Goal: Task Accomplishment & Management: Use online tool/utility

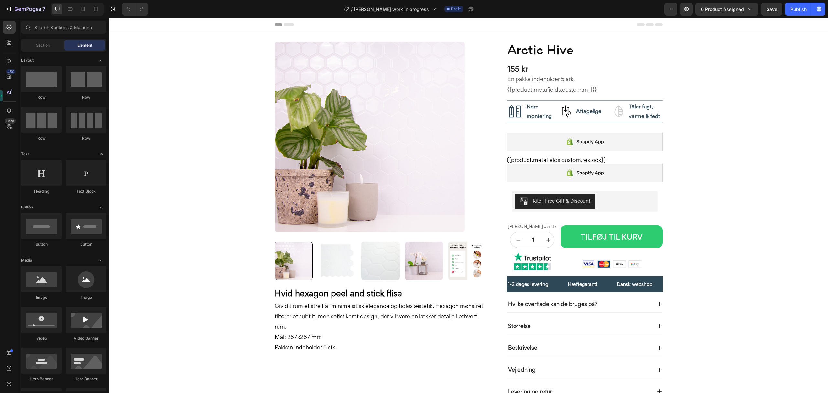
drag, startPoint x: 109, startPoint y: 18, endPoint x: 559, endPoint y: 176, distance: 477.2
click at [559, 176] on div "Shopify App" at bounding box center [585, 173] width 156 height 18
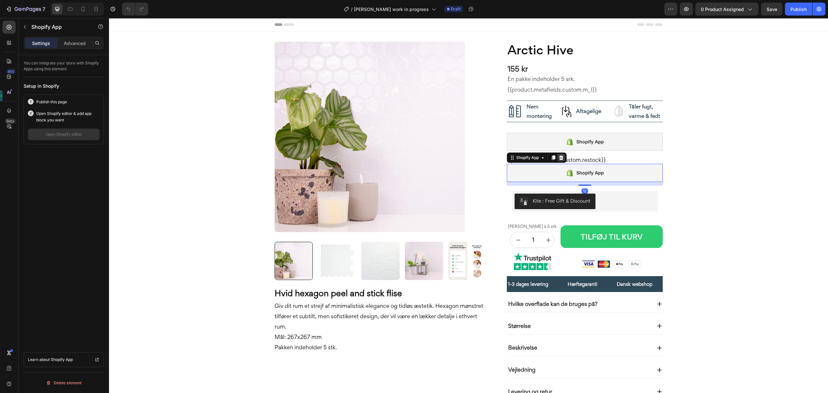
click at [559, 157] on icon at bounding box center [561, 157] width 4 height 5
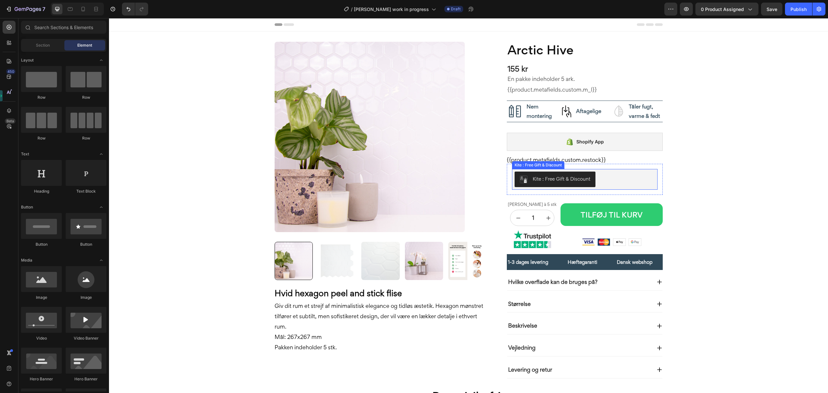
click at [570, 180] on div "Kite : Free Gift & Discount" at bounding box center [562, 178] width 58 height 7
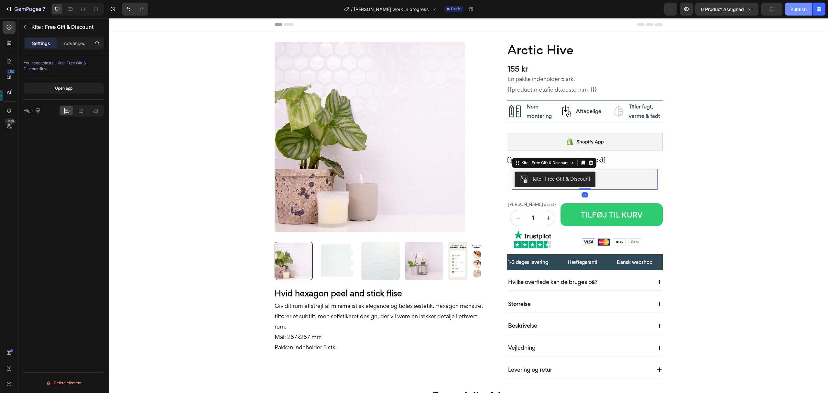
click at [791, 4] on button "Publish" at bounding box center [798, 9] width 27 height 13
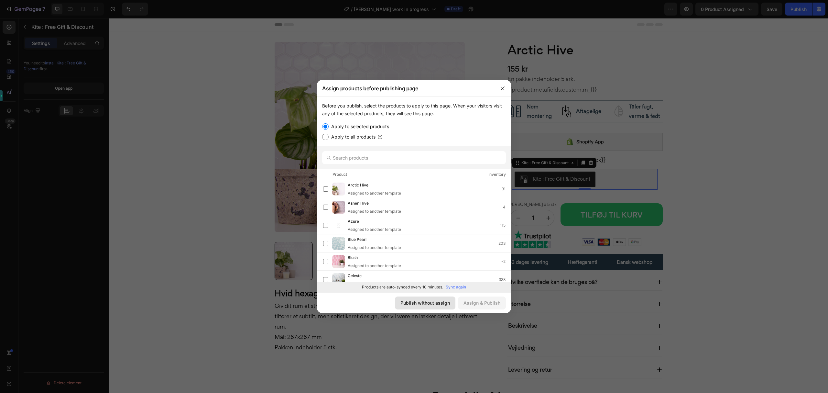
click at [434, 305] on div "Publish without assign" at bounding box center [424, 302] width 49 height 7
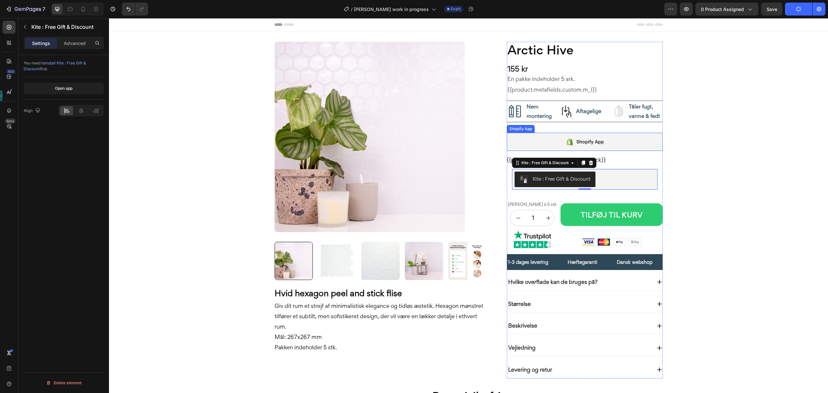
click at [580, 146] on div "Shopify App" at bounding box center [585, 142] width 156 height 18
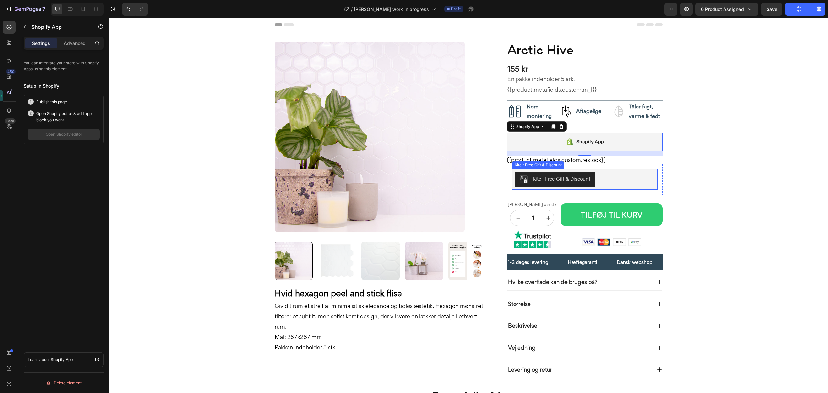
click at [515, 173] on button "Kite : Free Gift & Discount" at bounding box center [554, 179] width 81 height 16
click at [508, 140] on div "Shopify App" at bounding box center [585, 142] width 156 height 18
click at [22, 6] on div "7" at bounding box center [30, 9] width 31 height 8
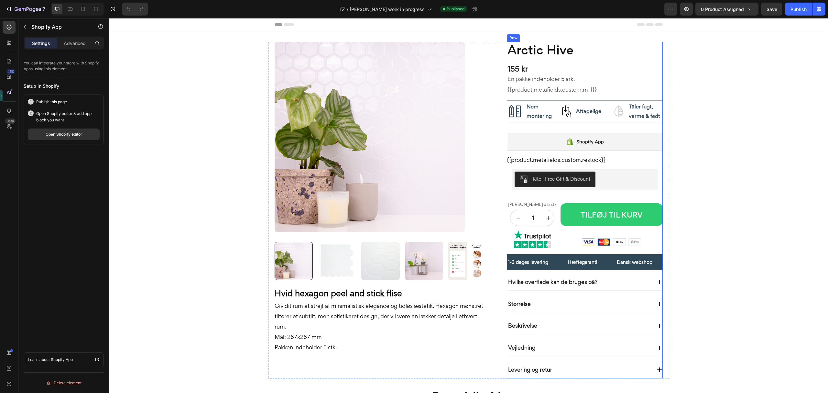
click at [548, 143] on div "Shopify App" at bounding box center [585, 142] width 156 height 18
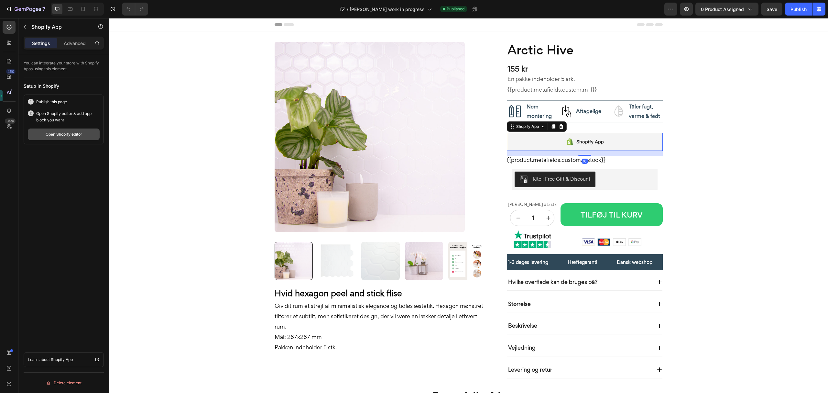
click at [59, 135] on div "Open Shopify editor" at bounding box center [64, 134] width 37 height 6
click at [667, 12] on icon "button" at bounding box center [670, 9] width 6 height 6
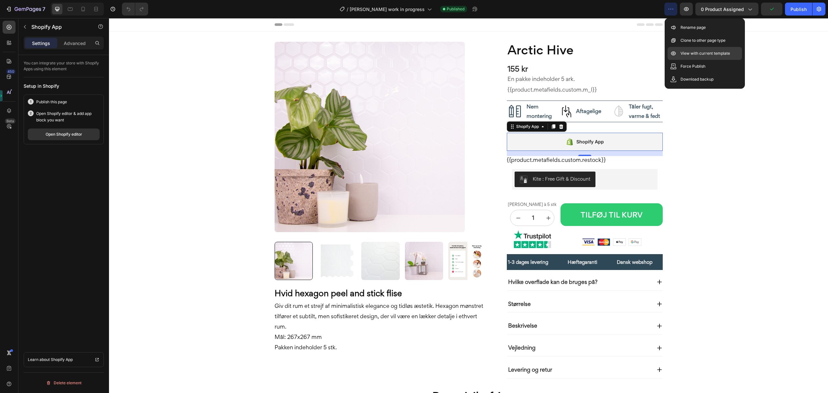
click at [671, 53] on icon at bounding box center [673, 53] width 5 height 4
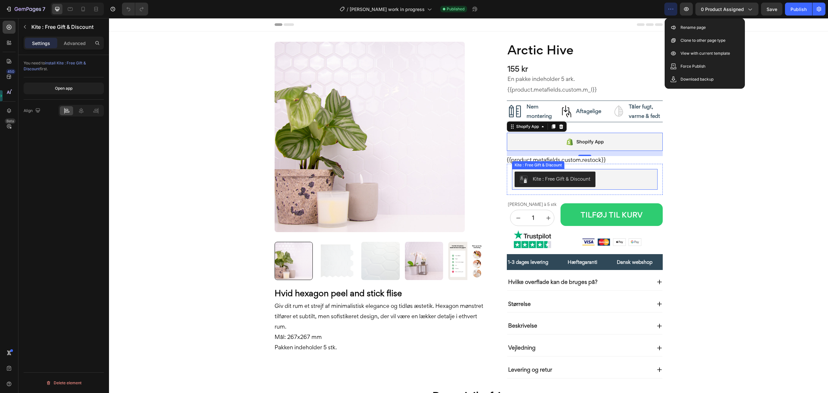
click at [561, 176] on div "Kite : Free Gift & Discount" at bounding box center [562, 178] width 58 height 7
click at [588, 164] on icon at bounding box center [590, 162] width 4 height 5
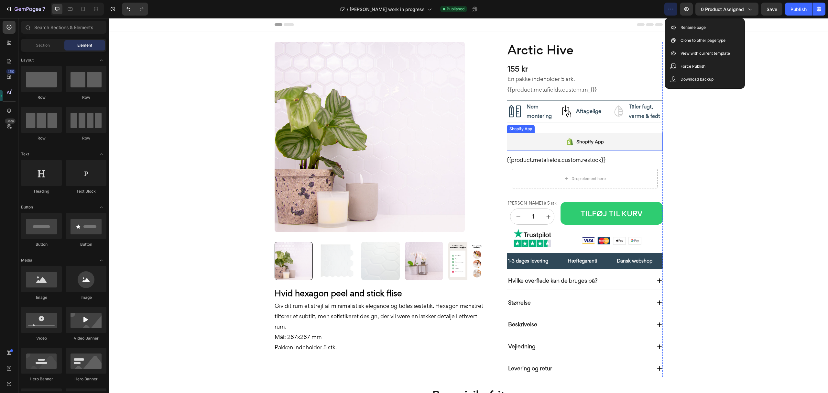
click at [518, 138] on div "Shopify App" at bounding box center [585, 142] width 156 height 18
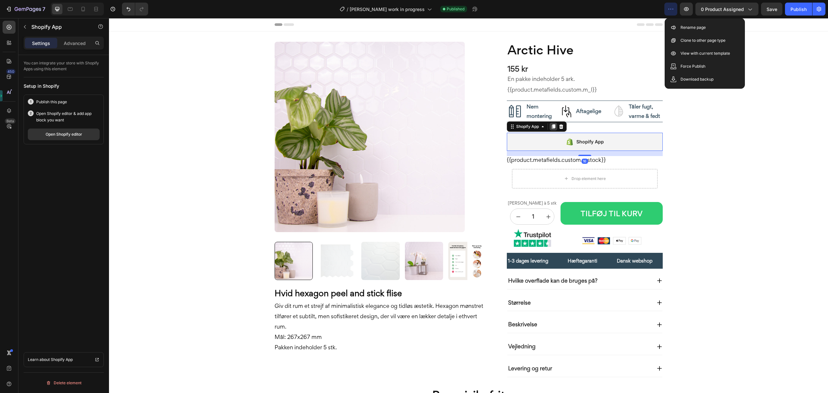
click at [551, 127] on icon at bounding box center [553, 126] width 5 height 5
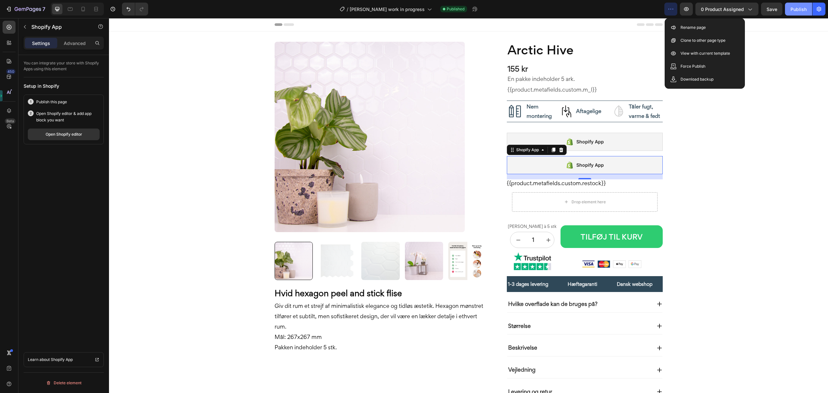
click at [795, 9] on div "Publish" at bounding box center [798, 9] width 16 height 7
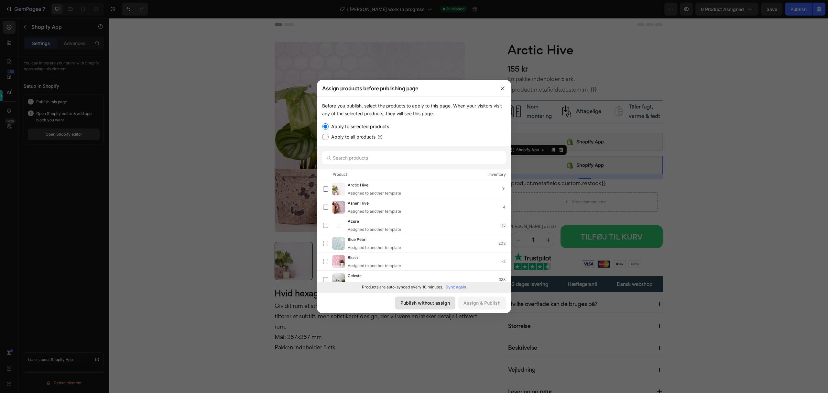
drag, startPoint x: 425, startPoint y: 303, endPoint x: 371, endPoint y: 261, distance: 68.4
click at [425, 303] on div "Publish without assign" at bounding box center [424, 302] width 49 height 7
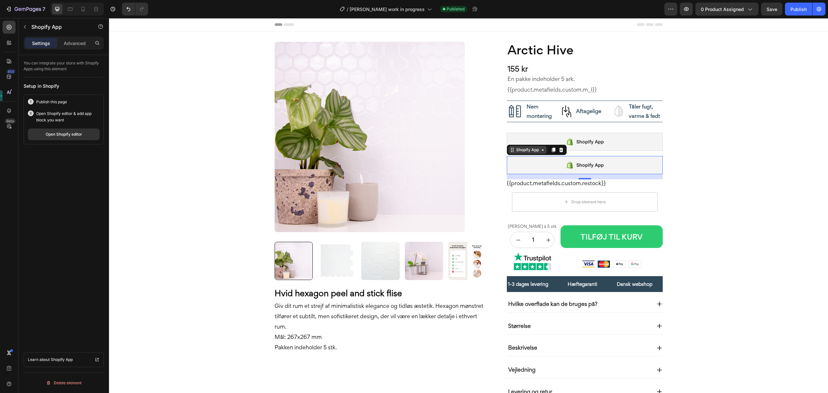
click at [525, 149] on div "Shopify App" at bounding box center [527, 150] width 25 height 6
click at [71, 41] on p "Advanced" at bounding box center [75, 43] width 22 height 7
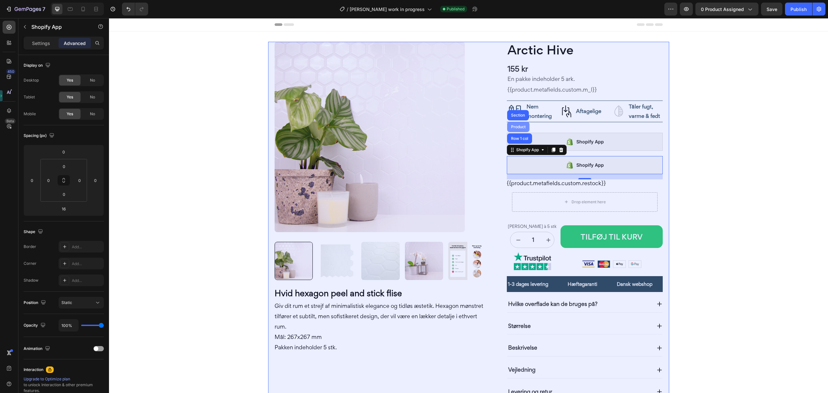
click at [515, 127] on div "Product" at bounding box center [518, 127] width 17 height 4
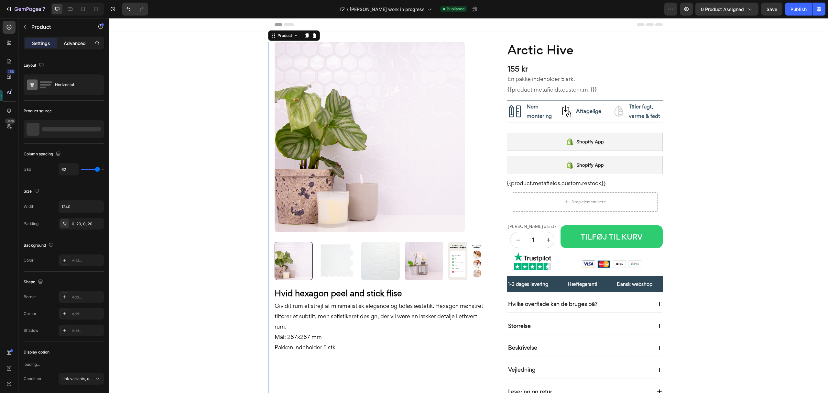
click at [74, 43] on p "Advanced" at bounding box center [75, 43] width 22 height 7
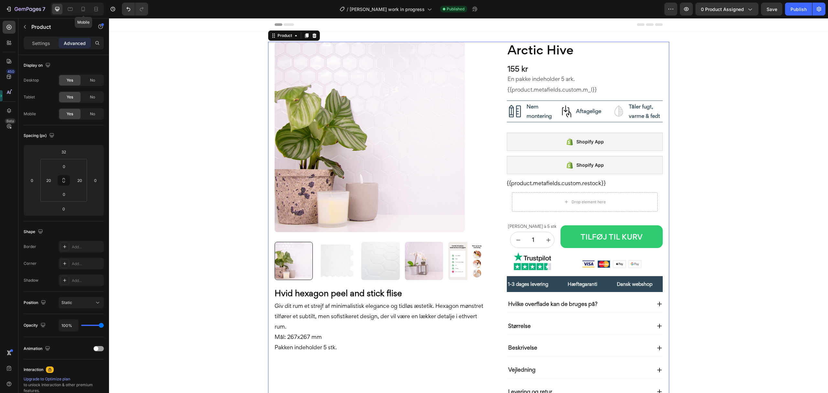
drag, startPoint x: 78, startPoint y: 8, endPoint x: 105, endPoint y: 18, distance: 28.9
click at [79, 8] on div at bounding box center [83, 9] width 10 height 10
type input "20"
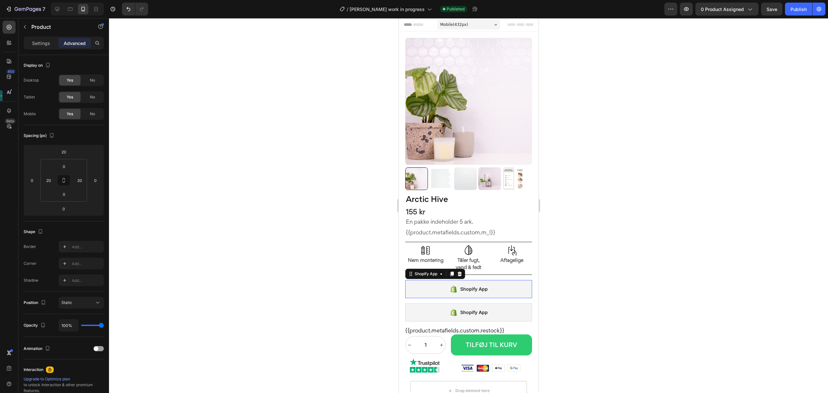
click at [470, 280] on div "Shopify App" at bounding box center [468, 289] width 127 height 18
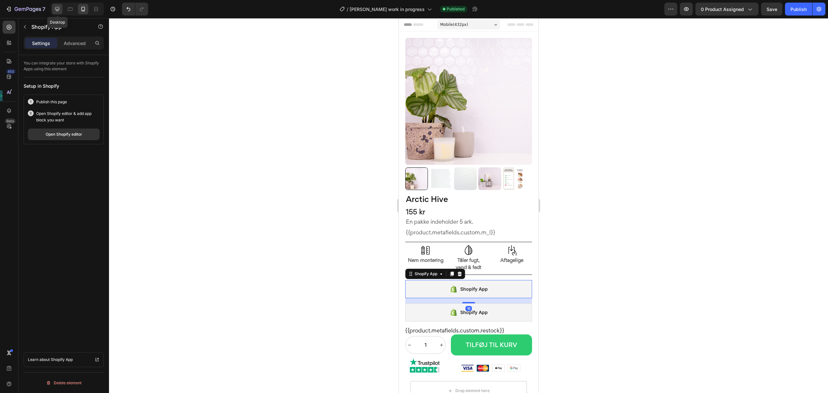
click at [59, 12] on icon at bounding box center [57, 9] width 6 height 6
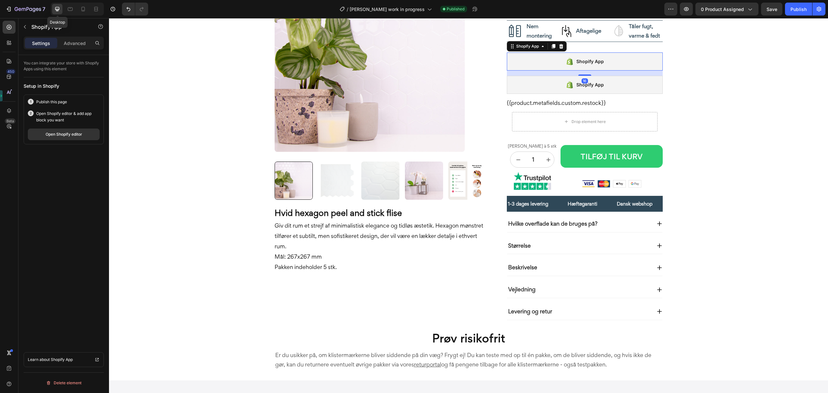
scroll to position [91, 0]
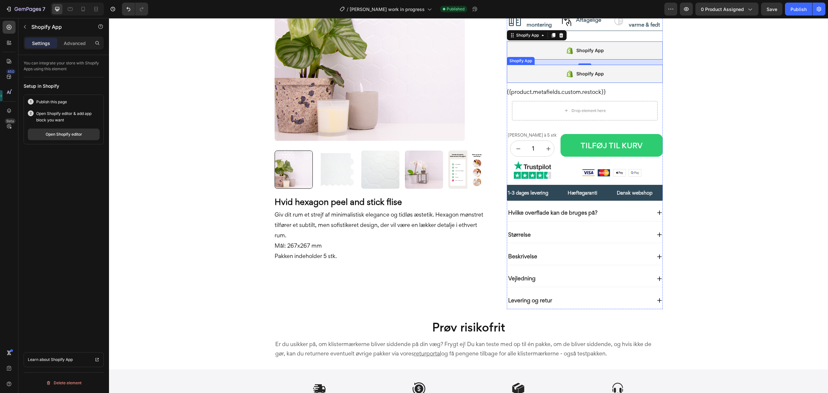
click at [530, 80] on div "Shopify App" at bounding box center [585, 74] width 156 height 18
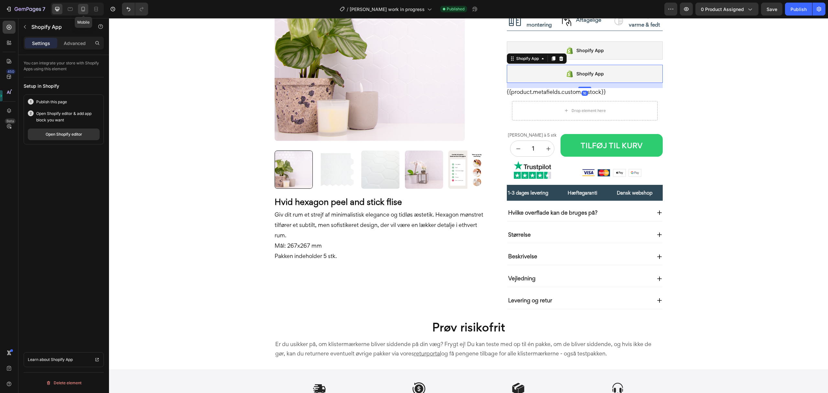
click at [86, 8] on icon at bounding box center [83, 9] width 6 height 6
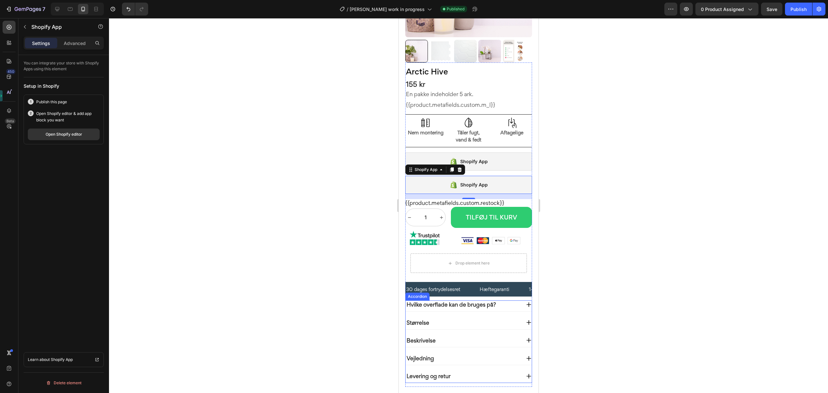
scroll to position [127, 0]
